Goal: Transaction & Acquisition: Purchase product/service

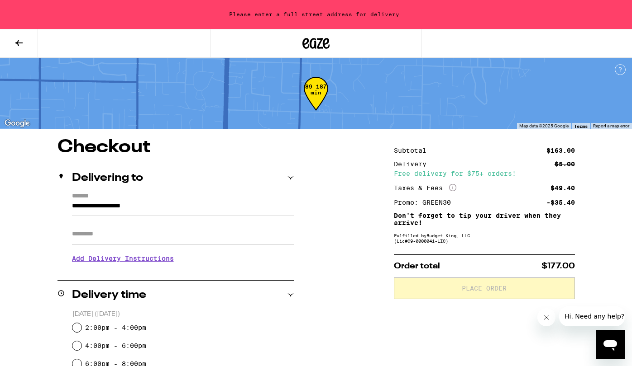
click at [20, 46] on icon at bounding box center [19, 43] width 11 height 11
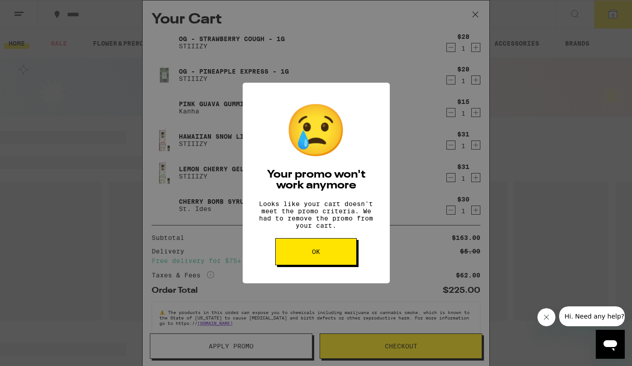
click at [322, 260] on button "OK" at bounding box center [315, 251] width 81 height 27
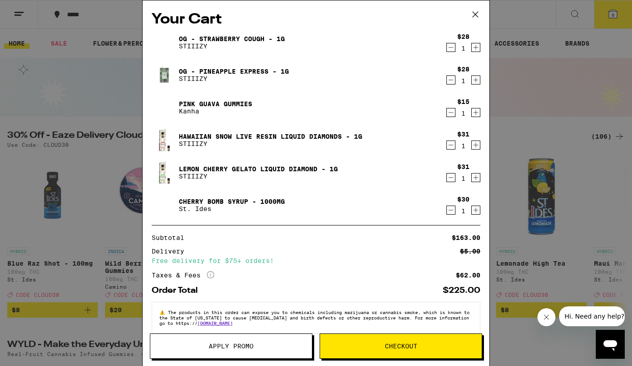
click at [82, 164] on div "Your Cart OG - Strawberry Cough - 1g STIIIZY $28 1 OG - Pineapple Express - 1g …" at bounding box center [316, 183] width 632 height 366
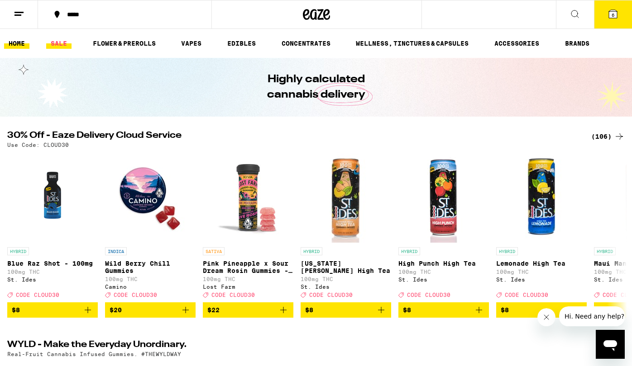
click at [58, 47] on link "SALE" at bounding box center [58, 43] width 25 height 11
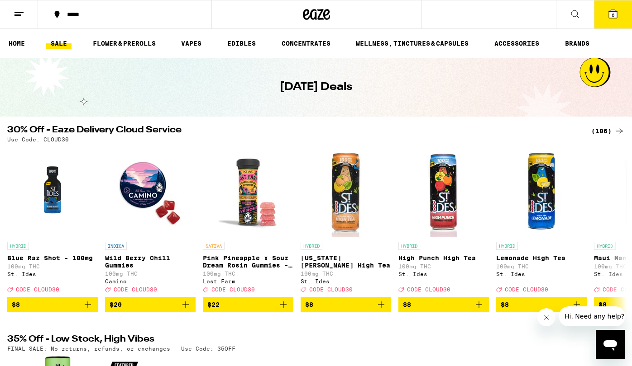
click at [613, 16] on span "6" at bounding box center [612, 14] width 3 height 5
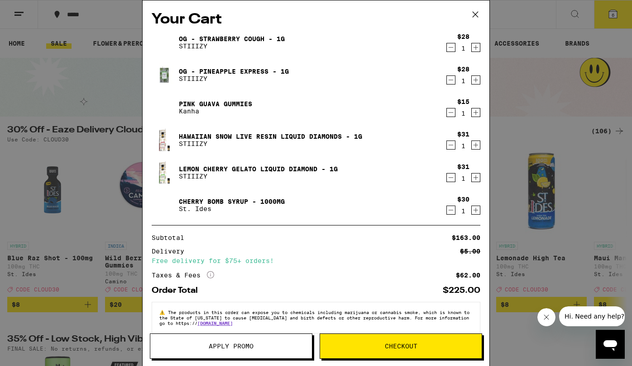
click at [237, 350] on span "Apply Promo" at bounding box center [231, 346] width 45 height 6
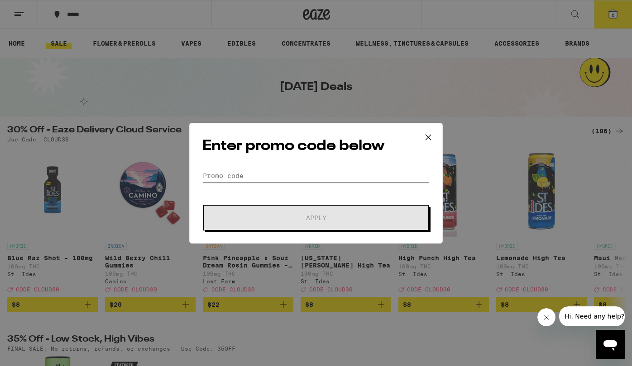
click at [229, 176] on input "Promo Code" at bounding box center [315, 176] width 227 height 14
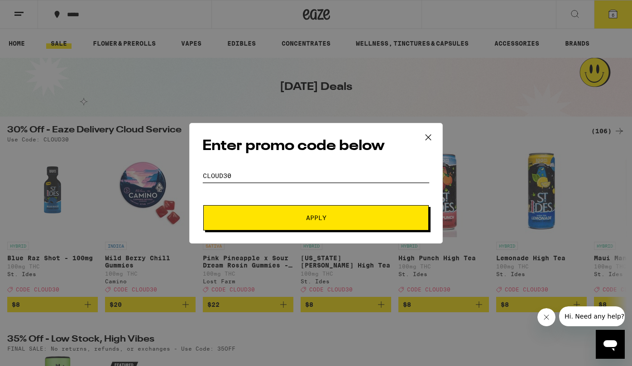
type input "cloud30"
click at [289, 221] on span "Apply" at bounding box center [315, 218] width 163 height 6
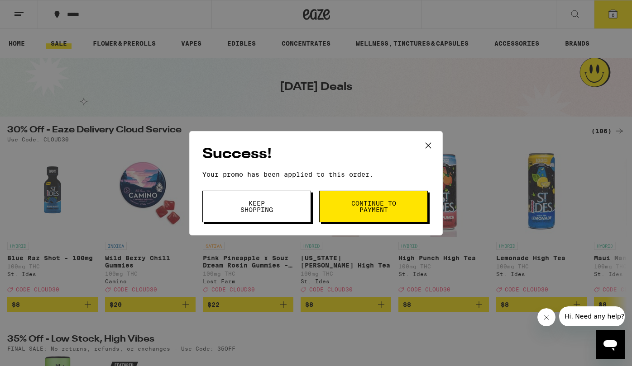
click at [377, 206] on span "Continue to payment" at bounding box center [373, 206] width 46 height 13
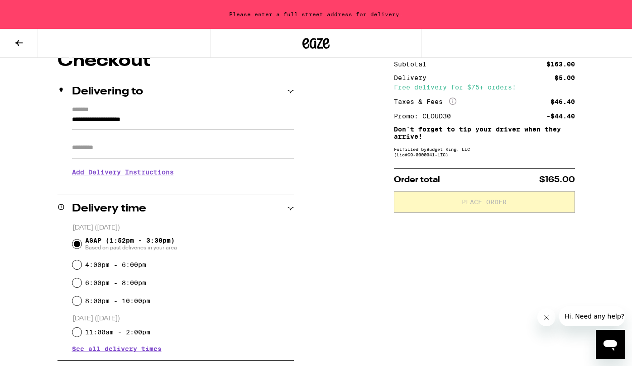
scroll to position [86, 0]
click at [81, 266] on input "4:00pm - 6:00pm" at bounding box center [76, 265] width 9 height 9
radio input "true"
click at [138, 352] on span "See all delivery times" at bounding box center [117, 349] width 90 height 6
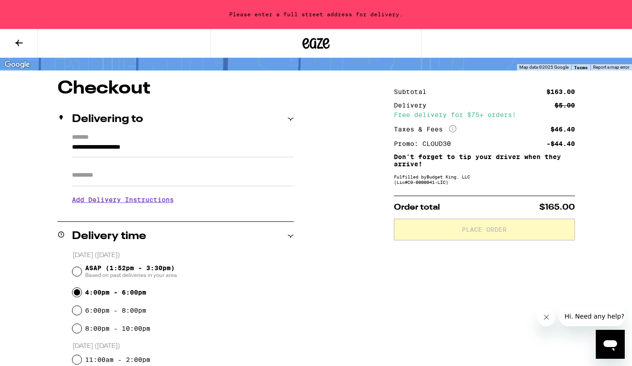
scroll to position [57, 0]
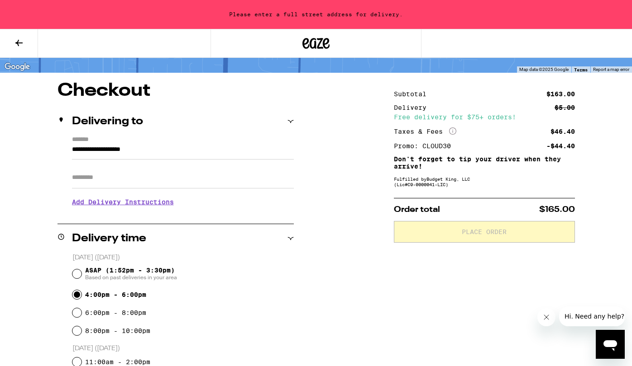
drag, startPoint x: 176, startPoint y: 149, endPoint x: -7, endPoint y: 145, distance: 182.8
click at [0, 145] on html "**********" at bounding box center [316, 368] width 632 height 851
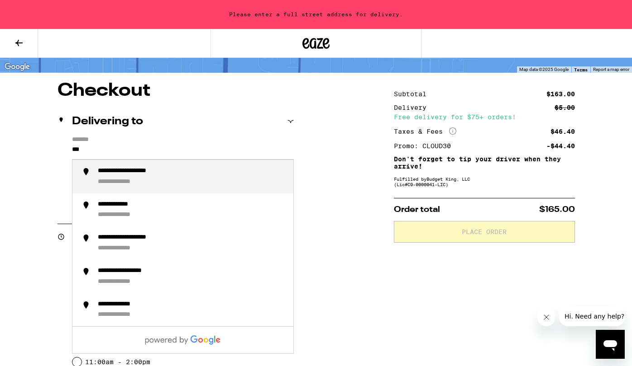
type input "****"
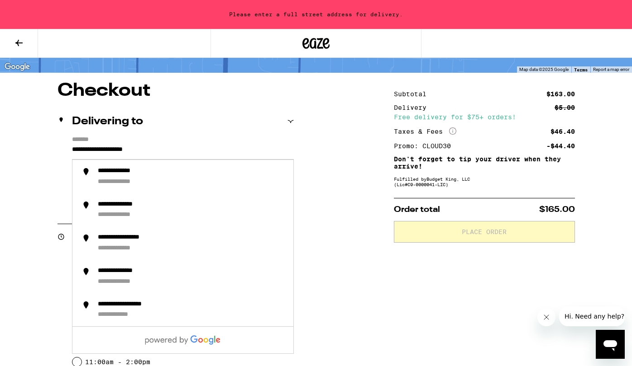
click at [223, 133] on div "Delivering to" at bounding box center [175, 121] width 236 height 29
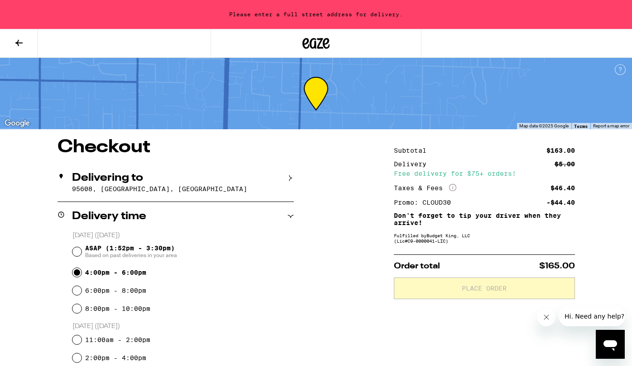
scroll to position [0, 0]
click at [143, 185] on div "Delivering to 95608, [GEOGRAPHIC_DATA], [GEOGRAPHIC_DATA]" at bounding box center [175, 183] width 236 height 38
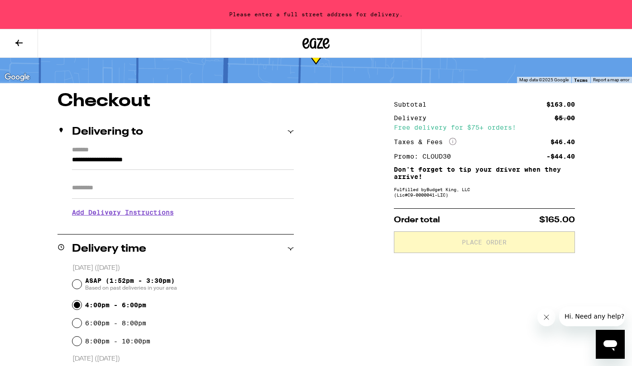
scroll to position [40, 0]
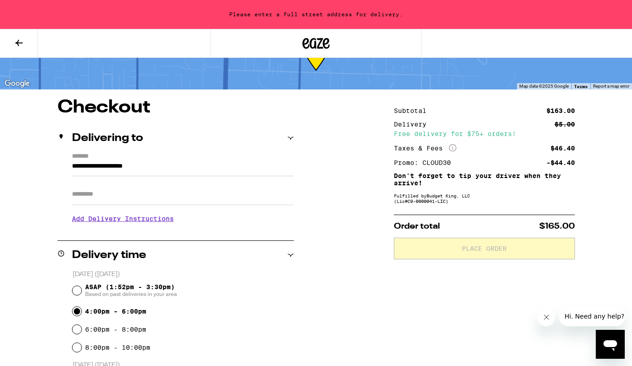
click at [289, 135] on icon at bounding box center [290, 138] width 6 height 6
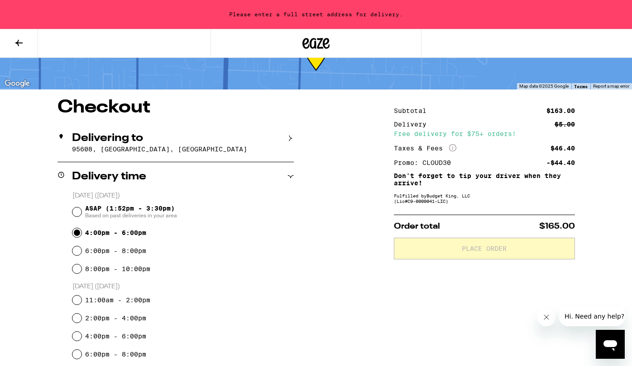
click at [171, 145] on div "Delivering to 95608, [GEOGRAPHIC_DATA], [GEOGRAPHIC_DATA]" at bounding box center [175, 143] width 236 height 38
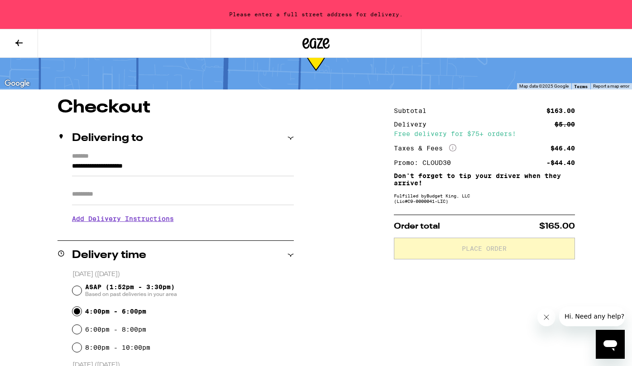
click at [158, 170] on input "**********" at bounding box center [183, 168] width 222 height 15
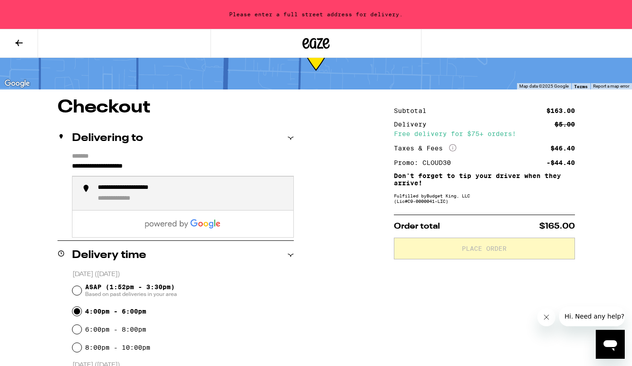
click at [173, 171] on input "**********" at bounding box center [183, 168] width 222 height 15
click at [134, 191] on div "**********" at bounding box center [143, 188] width 90 height 8
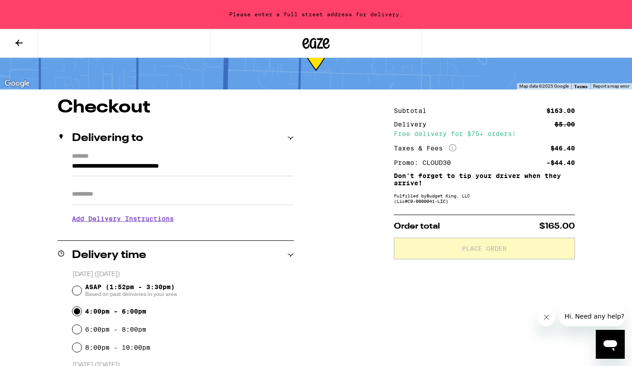
type input "**********"
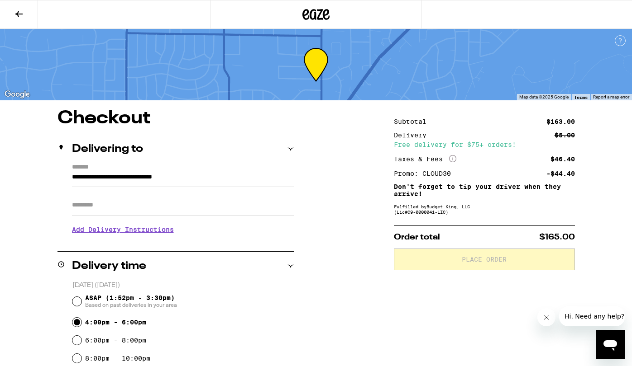
scroll to position [0, 0]
click at [314, 15] on icon at bounding box center [315, 14] width 27 height 16
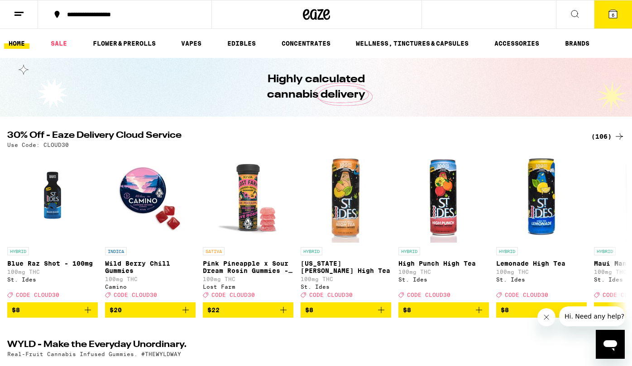
click at [603, 137] on div "(106)" at bounding box center [607, 136] width 33 height 11
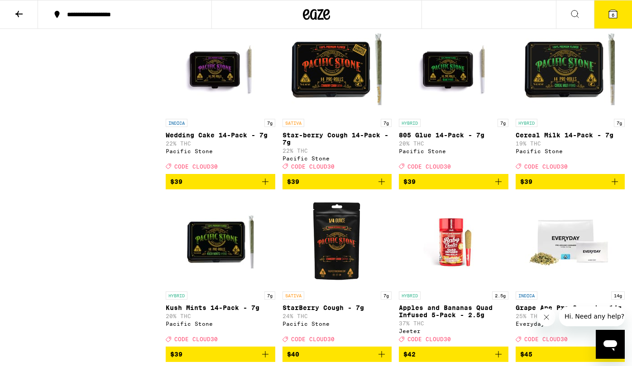
click at [315, 114] on img "Open page for Star-berry Cough 14-Pack - 7g from Pacific Stone" at bounding box center [336, 69] width 90 height 90
